Goal: Check status

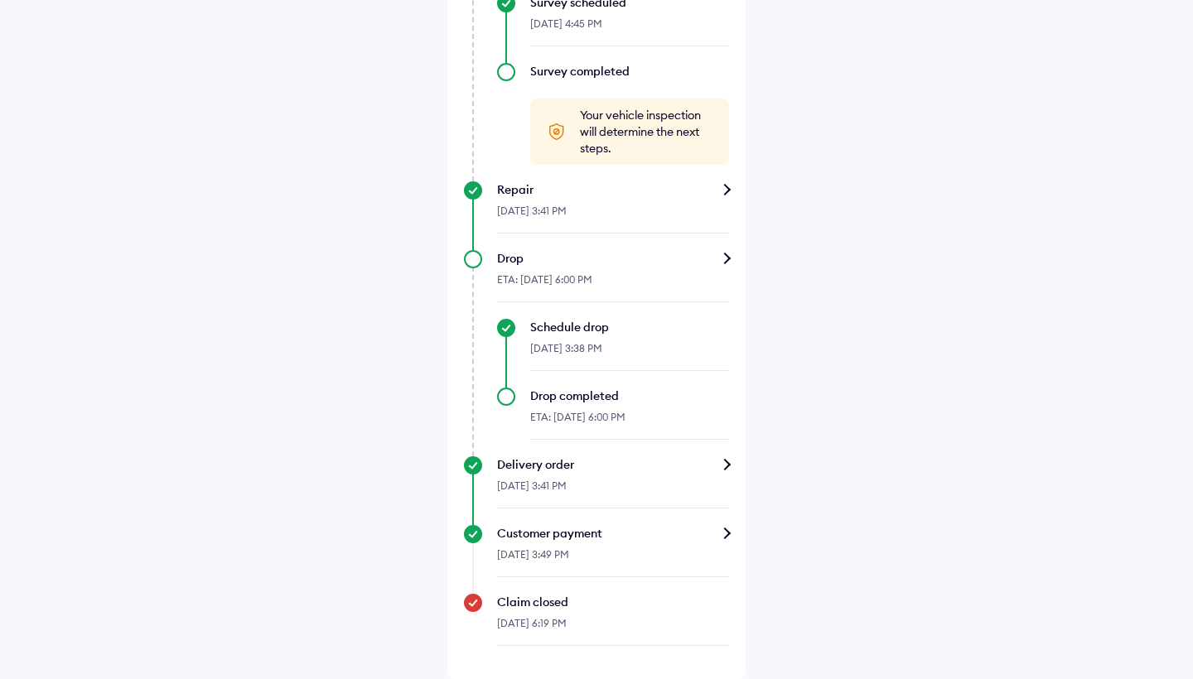
scroll to position [900, 0]
click at [567, 327] on div "Schedule drop" at bounding box center [629, 327] width 199 height 17
click at [530, 328] on div "Schedule drop" at bounding box center [629, 327] width 199 height 17
click at [513, 262] on div "Drop" at bounding box center [613, 258] width 232 height 17
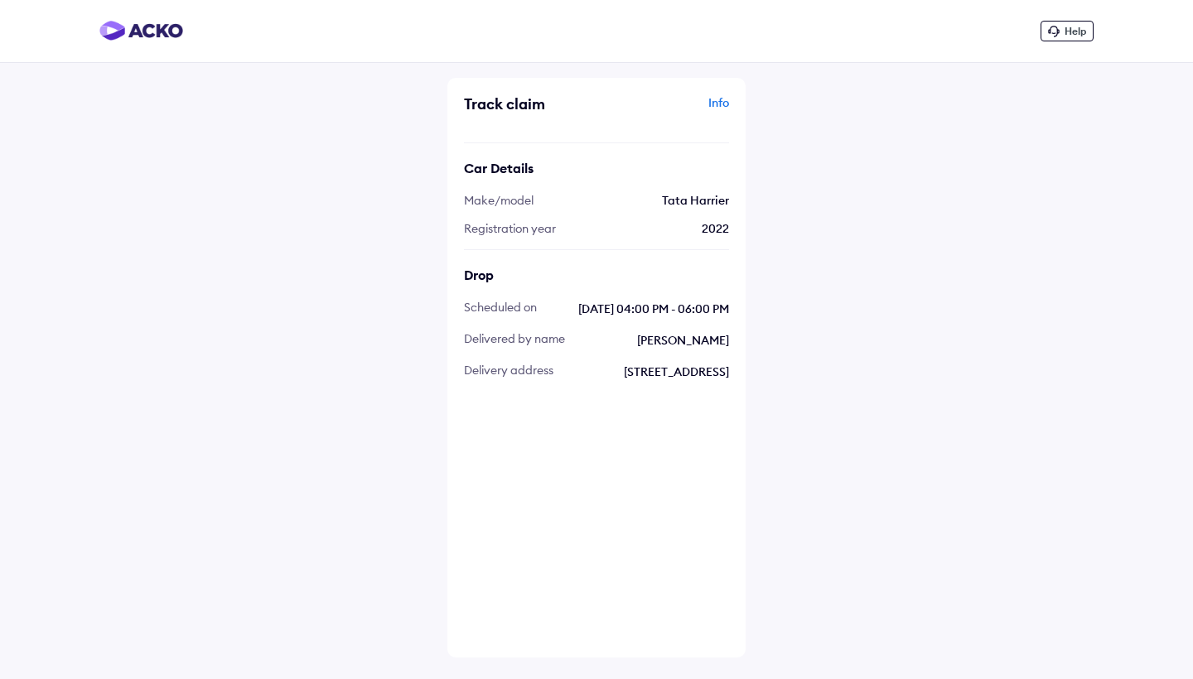
click at [1060, 33] on div "Help" at bounding box center [1066, 31] width 53 height 21
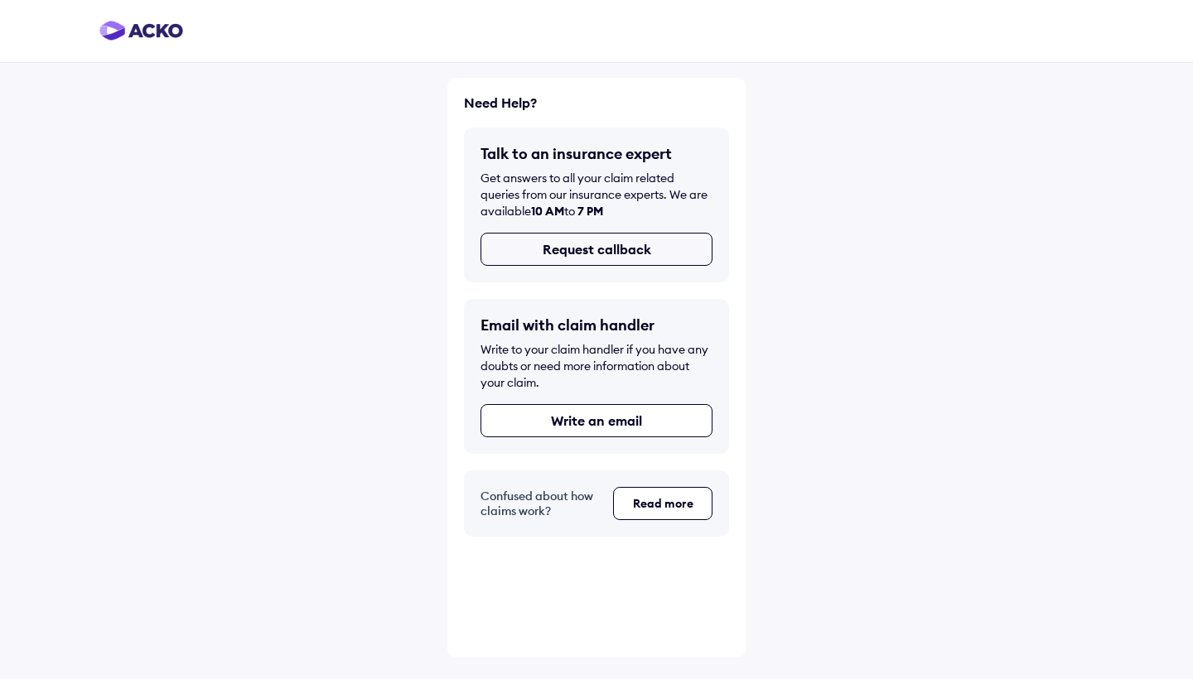
click at [589, 251] on button "Request callback" at bounding box center [596, 249] width 232 height 33
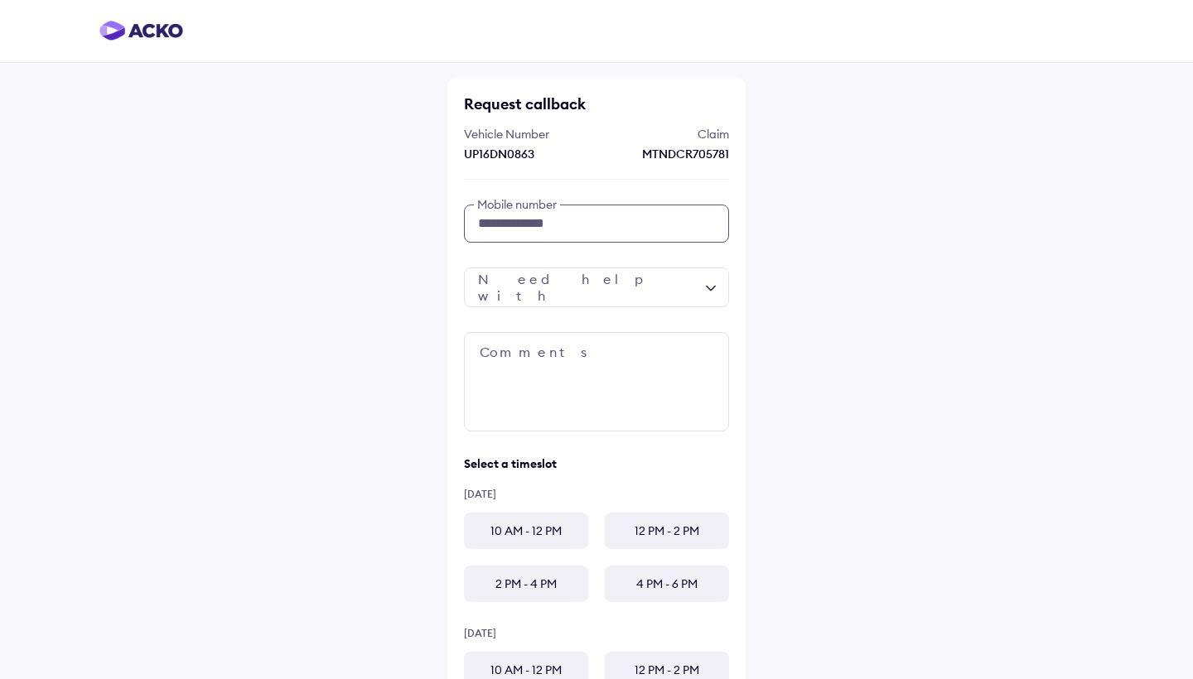
click at [559, 229] on input "**********" at bounding box center [596, 224] width 265 height 38
type input "**********"
click at [571, 289] on div at bounding box center [596, 288] width 265 height 40
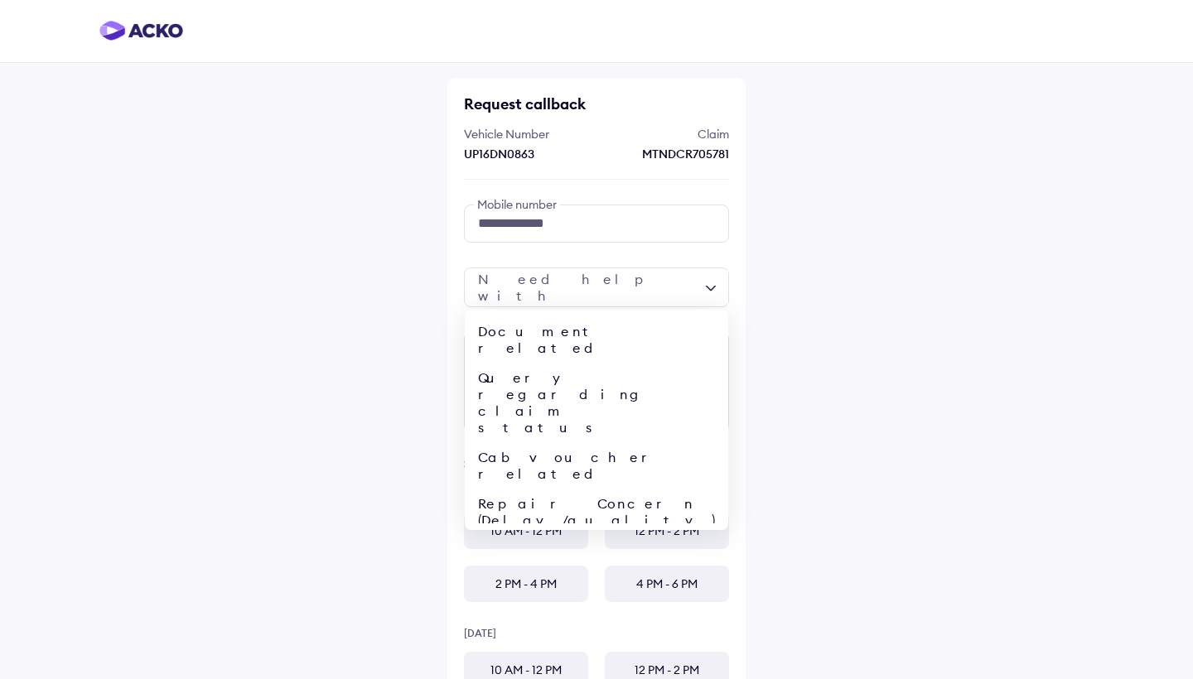
click at [566, 535] on div "Pick-up/Drop/RSA related issue" at bounding box center [596, 566] width 263 height 63
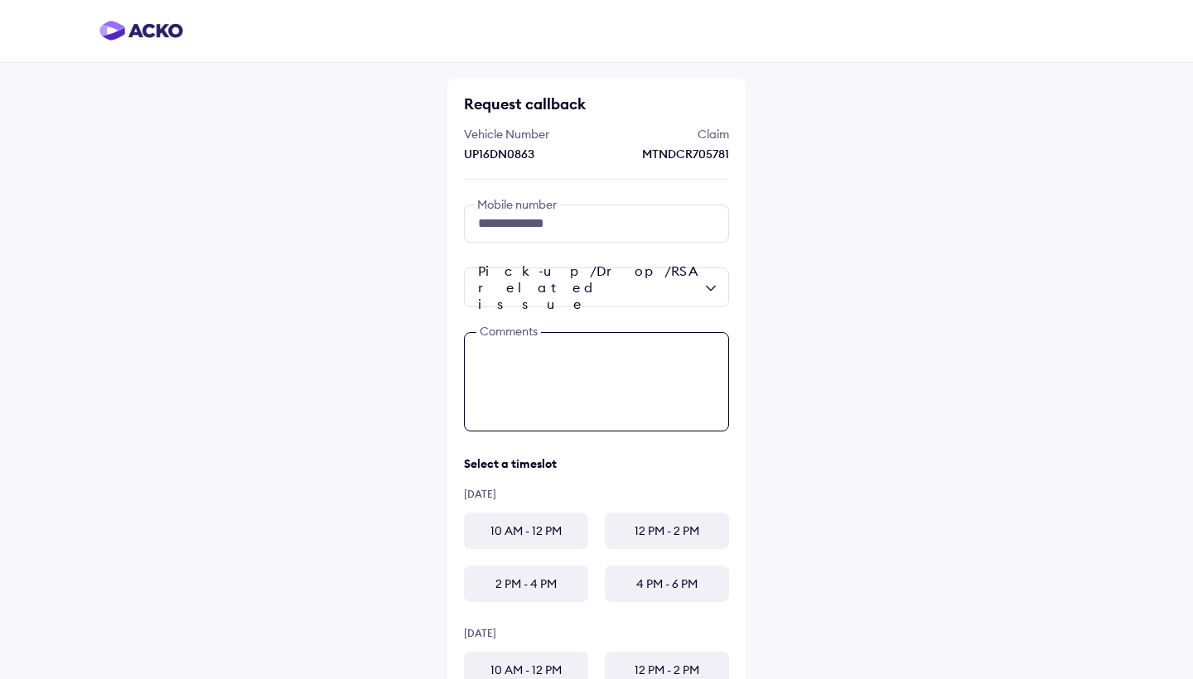
click at [534, 359] on textarea at bounding box center [596, 381] width 265 height 99
click at [539, 537] on div "10 AM - 12 PM" at bounding box center [526, 531] width 124 height 36
click at [560, 345] on textarea at bounding box center [596, 381] width 265 height 99
click at [523, 359] on textarea "**********" at bounding box center [596, 381] width 265 height 99
click at [531, 392] on textarea "**********" at bounding box center [596, 381] width 265 height 99
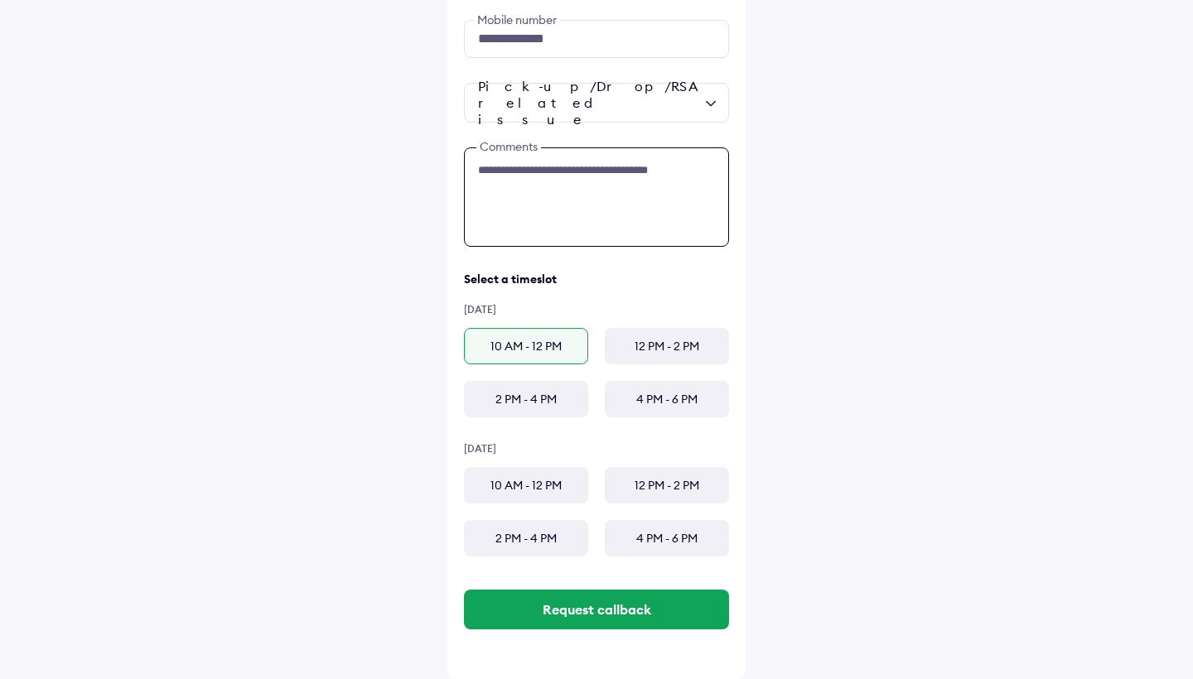
scroll to position [185, 0]
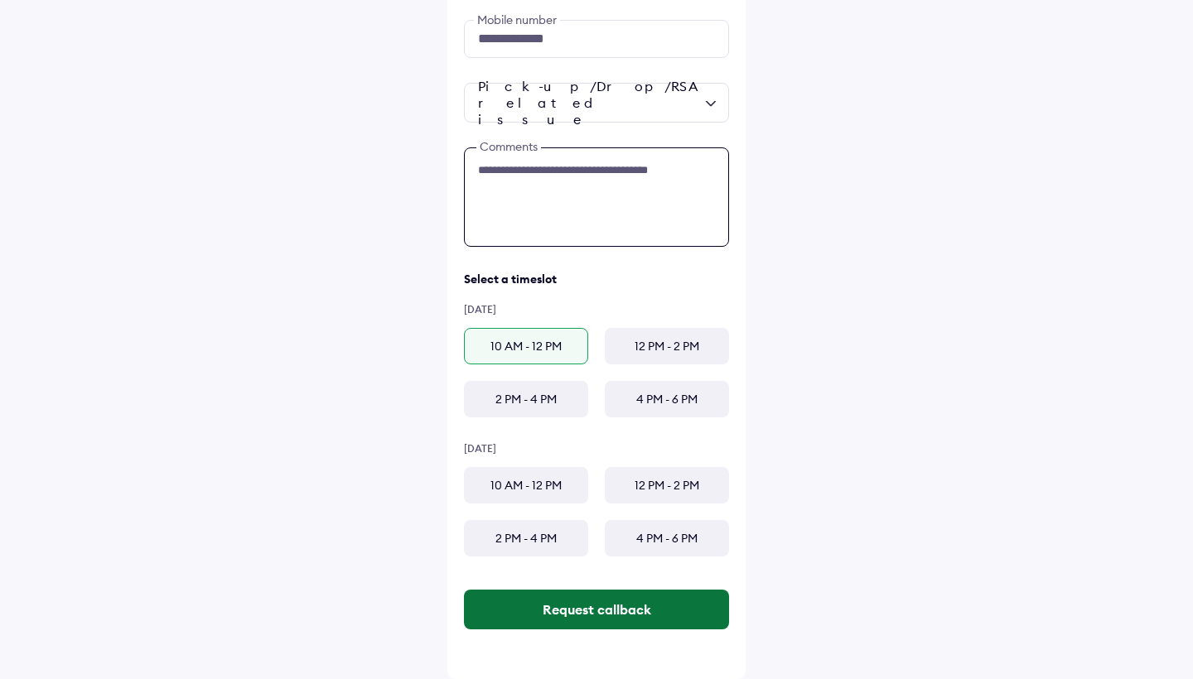
type textarea "**********"
click at [579, 615] on button "Request callback" at bounding box center [596, 610] width 265 height 40
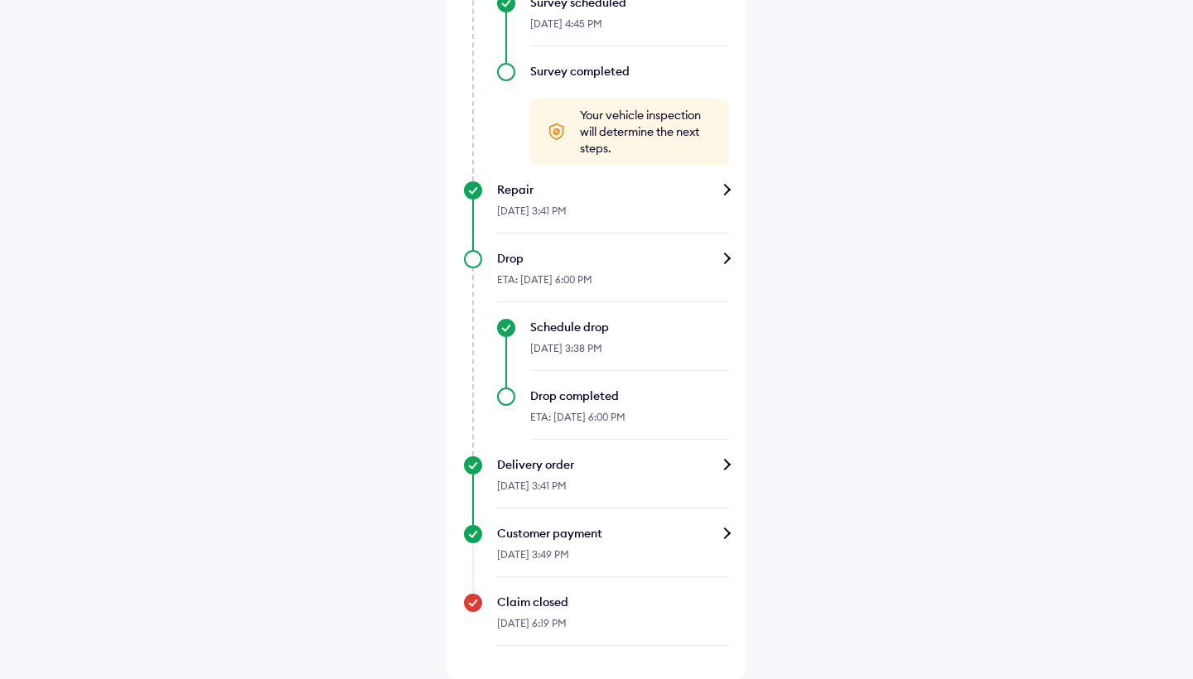
scroll to position [997, 0]
click at [544, 331] on div "Schedule drop" at bounding box center [629, 327] width 199 height 17
click at [546, 359] on div "[DATE] 3:38 PM" at bounding box center [629, 353] width 199 height 36
click at [538, 412] on div "ETA: [DATE] 6:00 PM" at bounding box center [629, 422] width 199 height 36
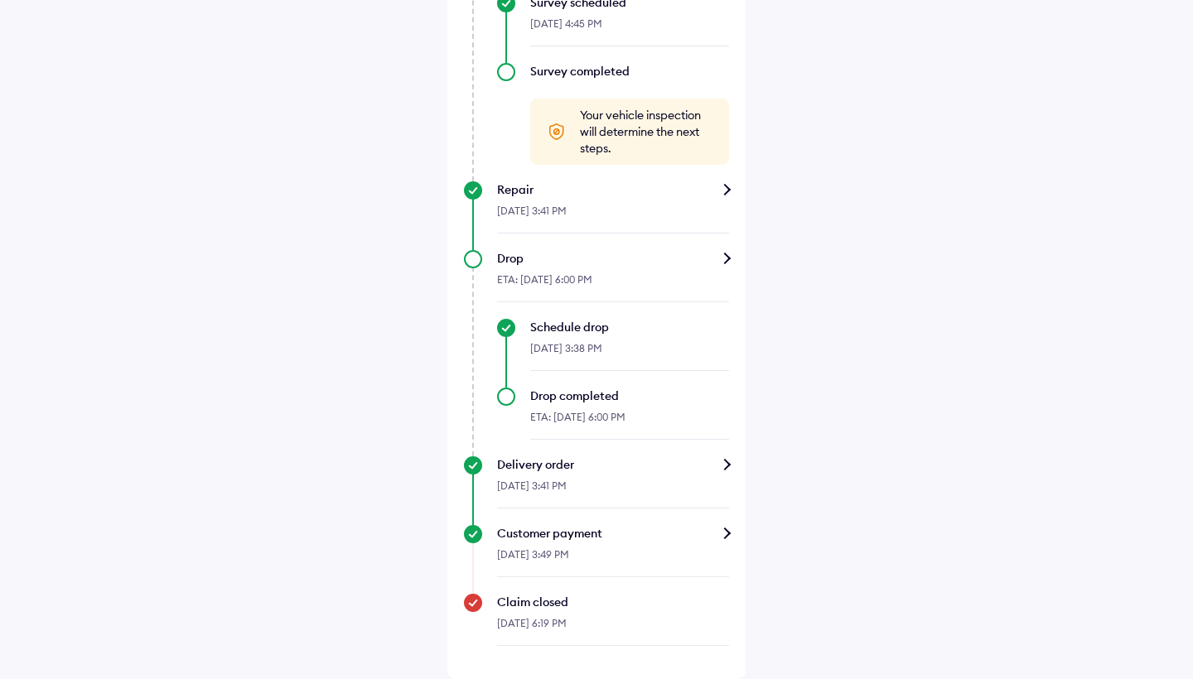
click at [564, 397] on div "Drop completed" at bounding box center [629, 396] width 199 height 17
click at [601, 402] on div "Drop completed" at bounding box center [629, 396] width 199 height 17
click at [508, 259] on div "Drop" at bounding box center [613, 258] width 232 height 17
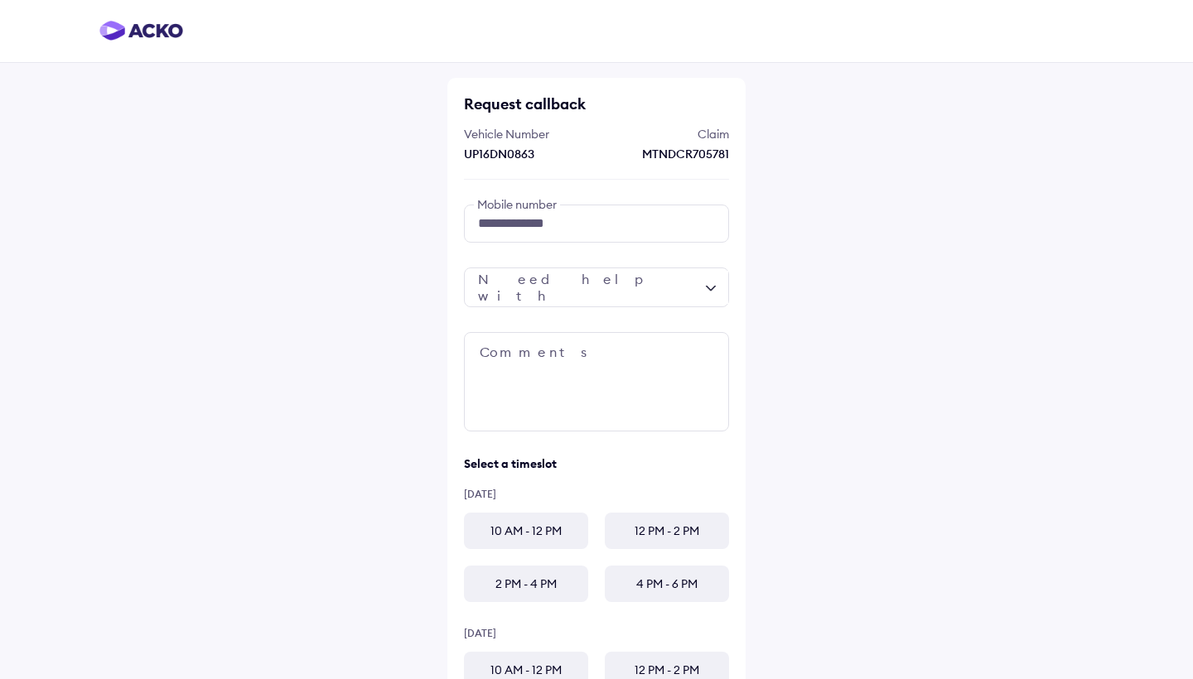
click at [154, 35] on img at bounding box center [141, 31] width 84 height 20
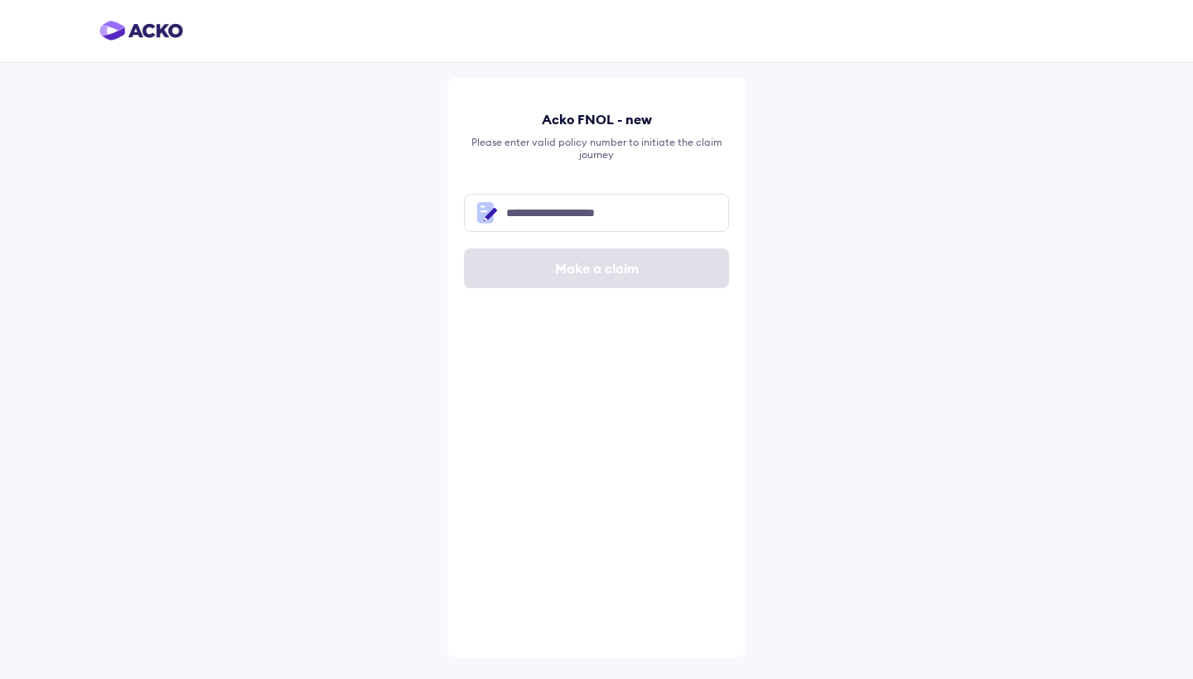
click at [159, 16] on div at bounding box center [596, 31] width 1193 height 63
click at [162, 48] on div at bounding box center [596, 31] width 1193 height 63
click at [155, 36] on img at bounding box center [141, 31] width 84 height 20
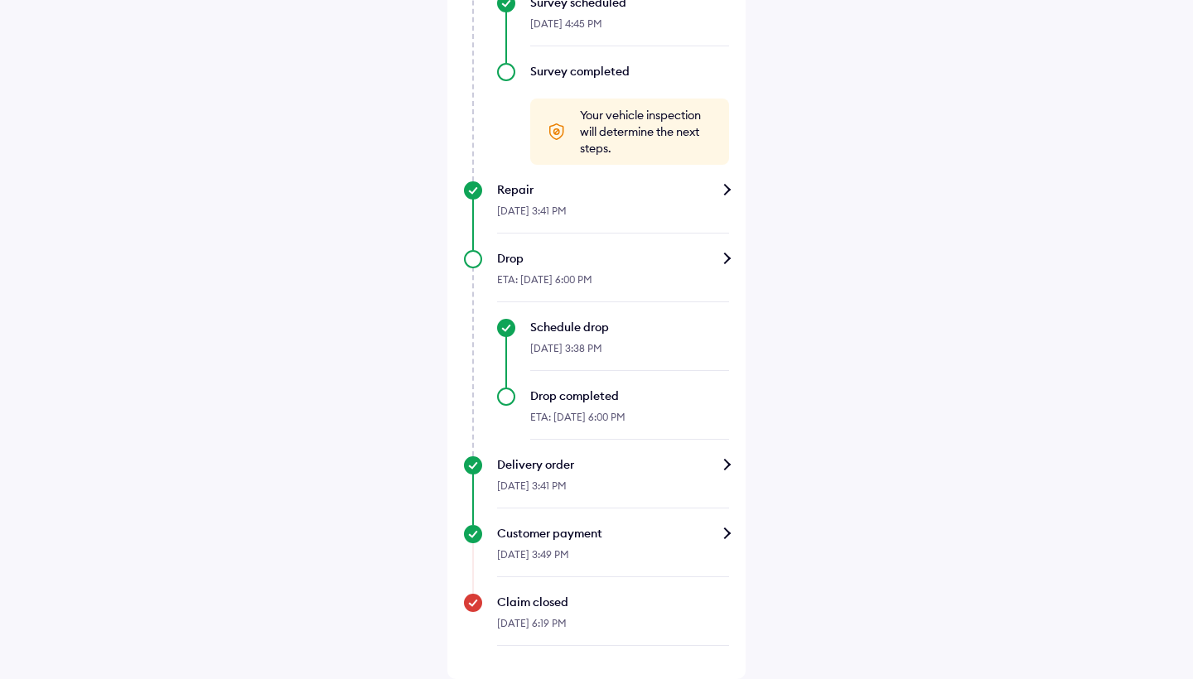
scroll to position [997, 0]
click at [728, 256] on div "Drop" at bounding box center [613, 258] width 232 height 17
